Goal: Transaction & Acquisition: Purchase product/service

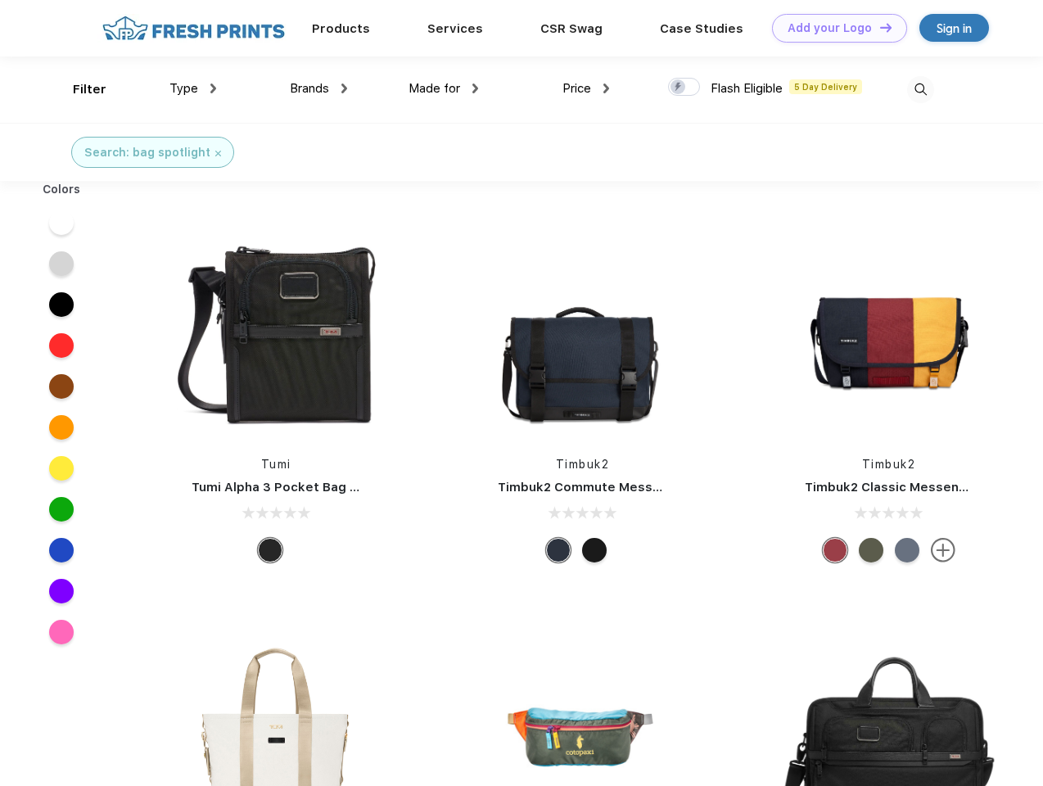
click at [833, 28] on link "Add your Logo Design Tool" at bounding box center [839, 28] width 135 height 29
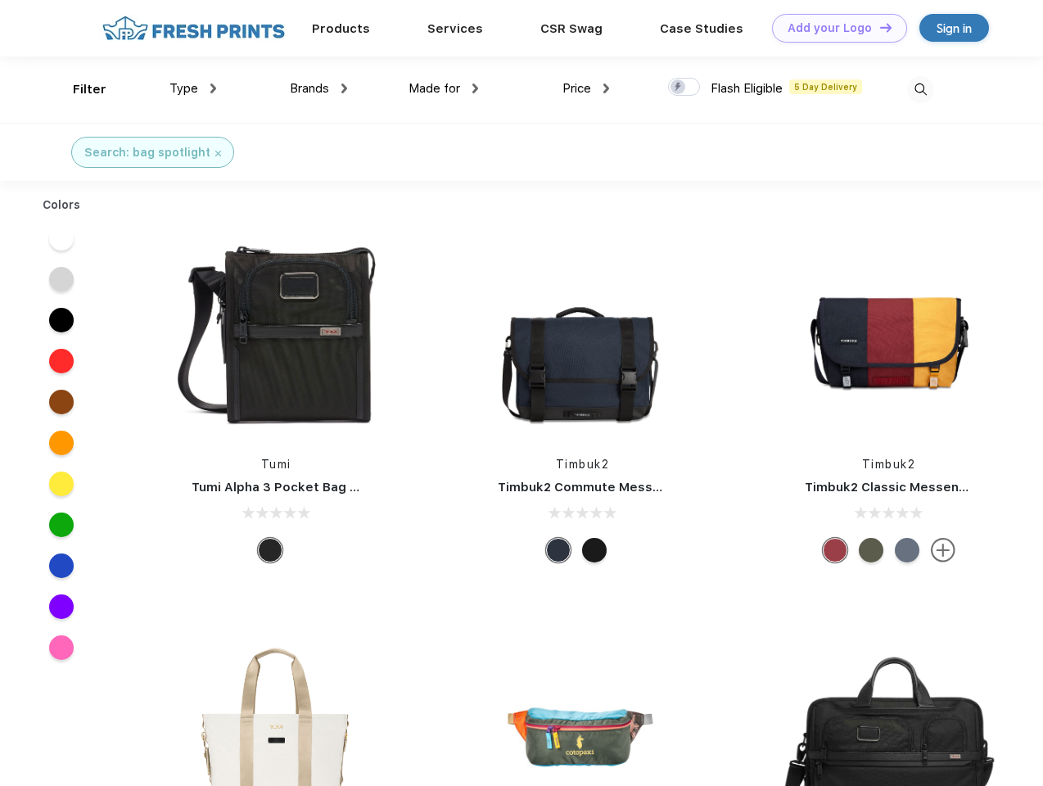
click at [0, 0] on div "Design Tool" at bounding box center [0, 0] width 0 height 0
click at [878, 27] on link "Add your Logo Design Tool" at bounding box center [839, 28] width 135 height 29
click at [79, 89] on div "Filter" at bounding box center [90, 89] width 34 height 19
click at [193, 88] on span "Type" at bounding box center [183, 88] width 29 height 15
click at [318, 88] on span "Brands" at bounding box center [309, 88] width 39 height 15
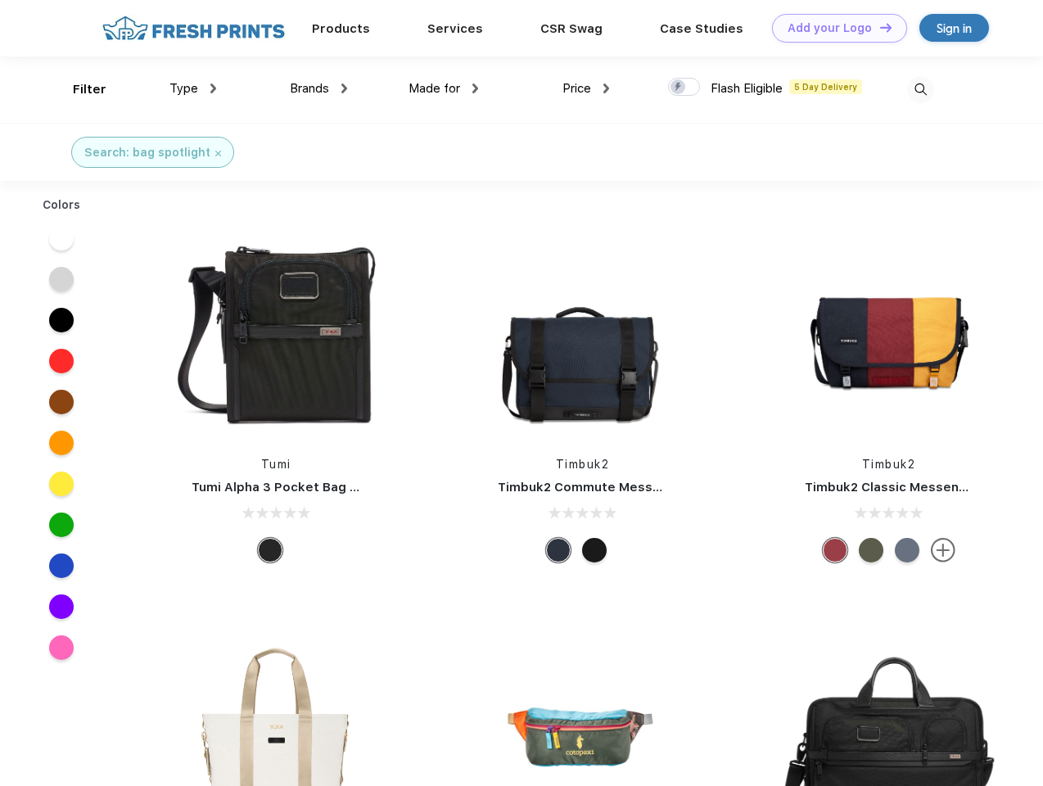
click at [444, 88] on span "Made for" at bounding box center [435, 88] width 52 height 15
click at [586, 88] on span "Price" at bounding box center [576, 88] width 29 height 15
click at [684, 88] on div at bounding box center [684, 87] width 32 height 18
click at [679, 88] on input "checkbox" at bounding box center [673, 82] width 11 height 11
click at [920, 89] on img at bounding box center [920, 89] width 27 height 27
